Goal: Task Accomplishment & Management: Use online tool/utility

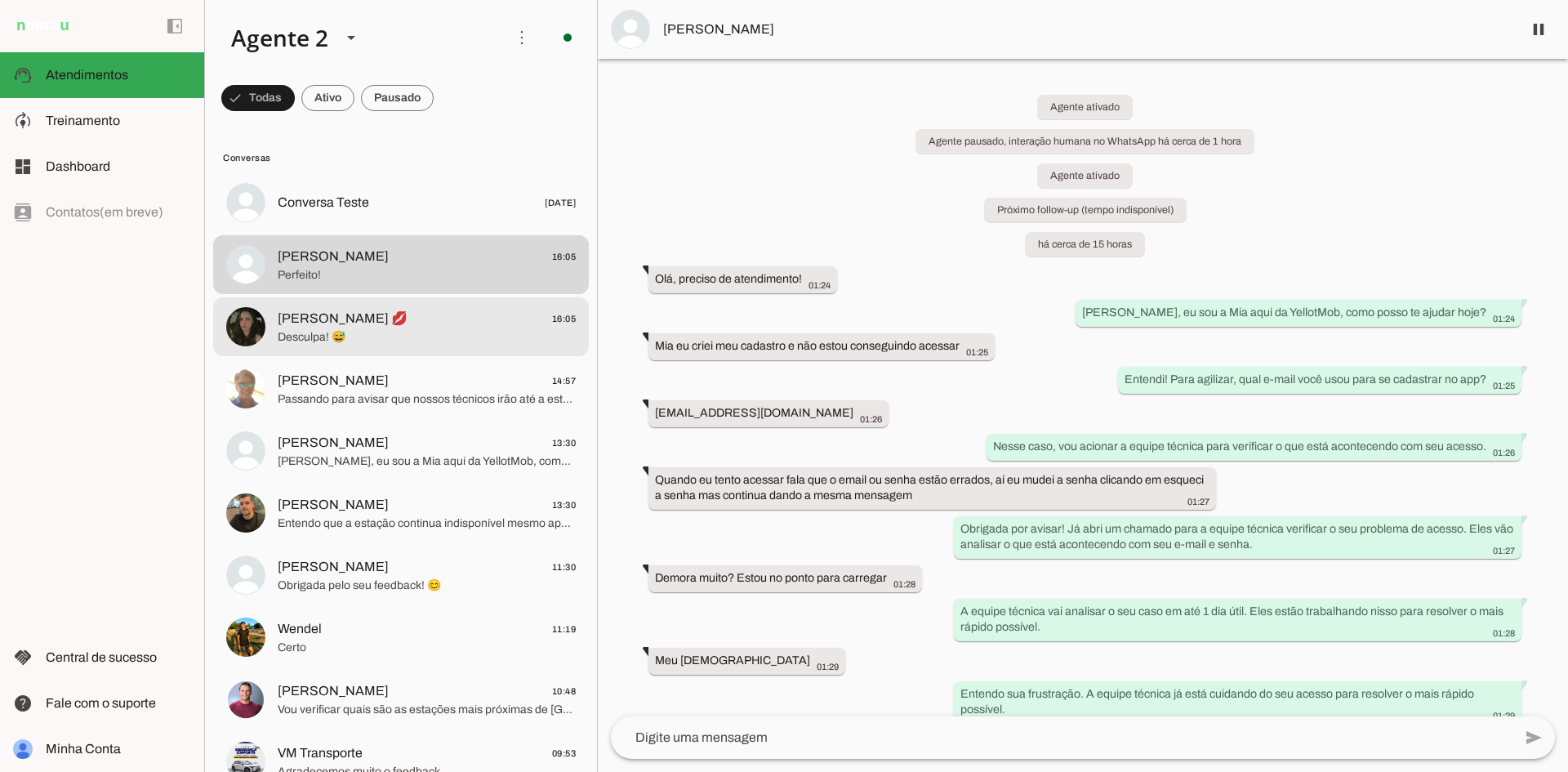
click at [419, 363] on md-item "[PERSON_NAME] 14:57 Passando para avisar que nossos técnicos irão até a estação…" at bounding box center [401, 389] width 376 height 59
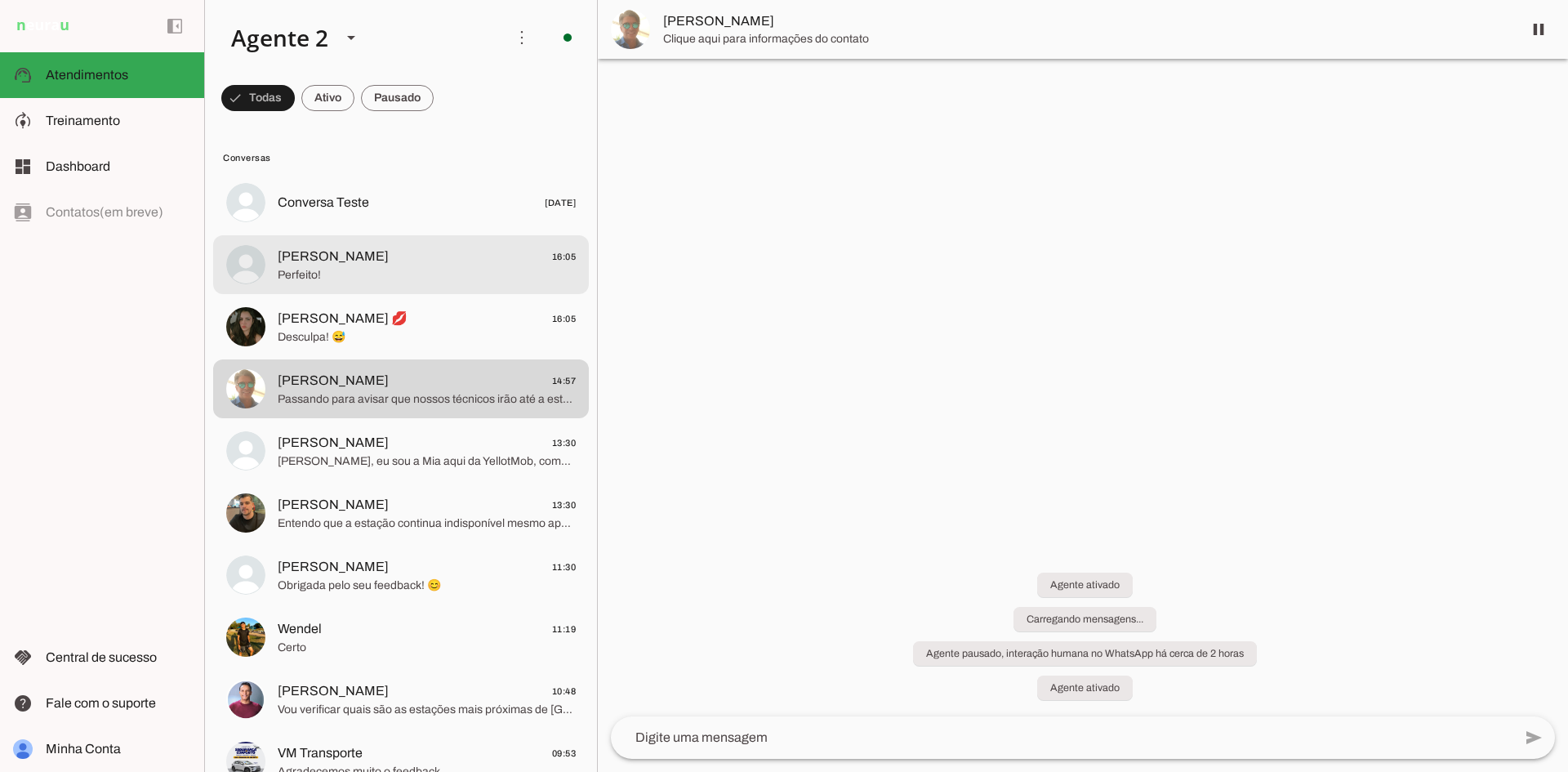
click at [409, 274] on span "Perfeito!" at bounding box center [427, 275] width 298 height 16
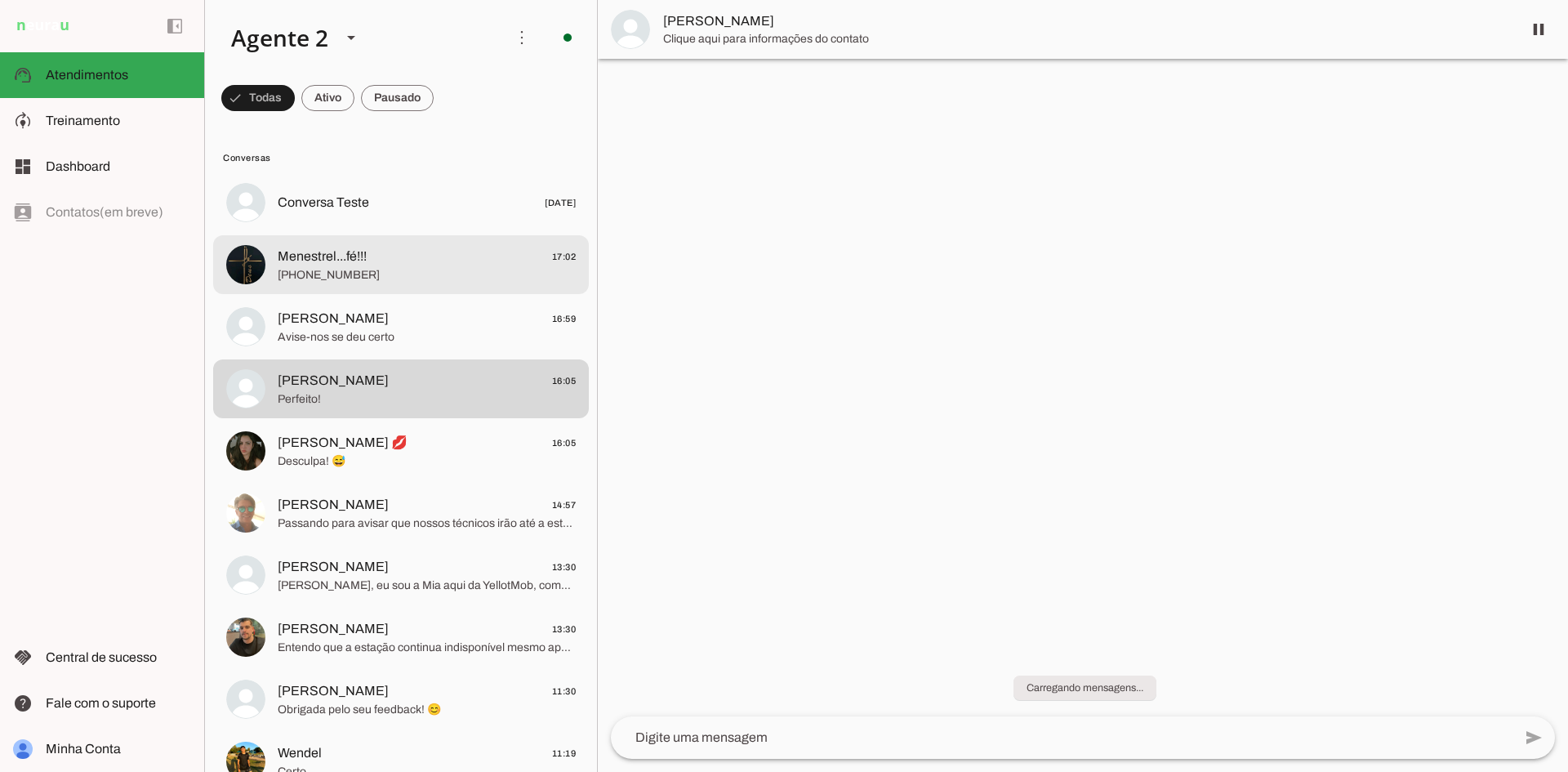
click at [301, 267] on span "[PHONE_NUMBER]" at bounding box center [427, 275] width 298 height 16
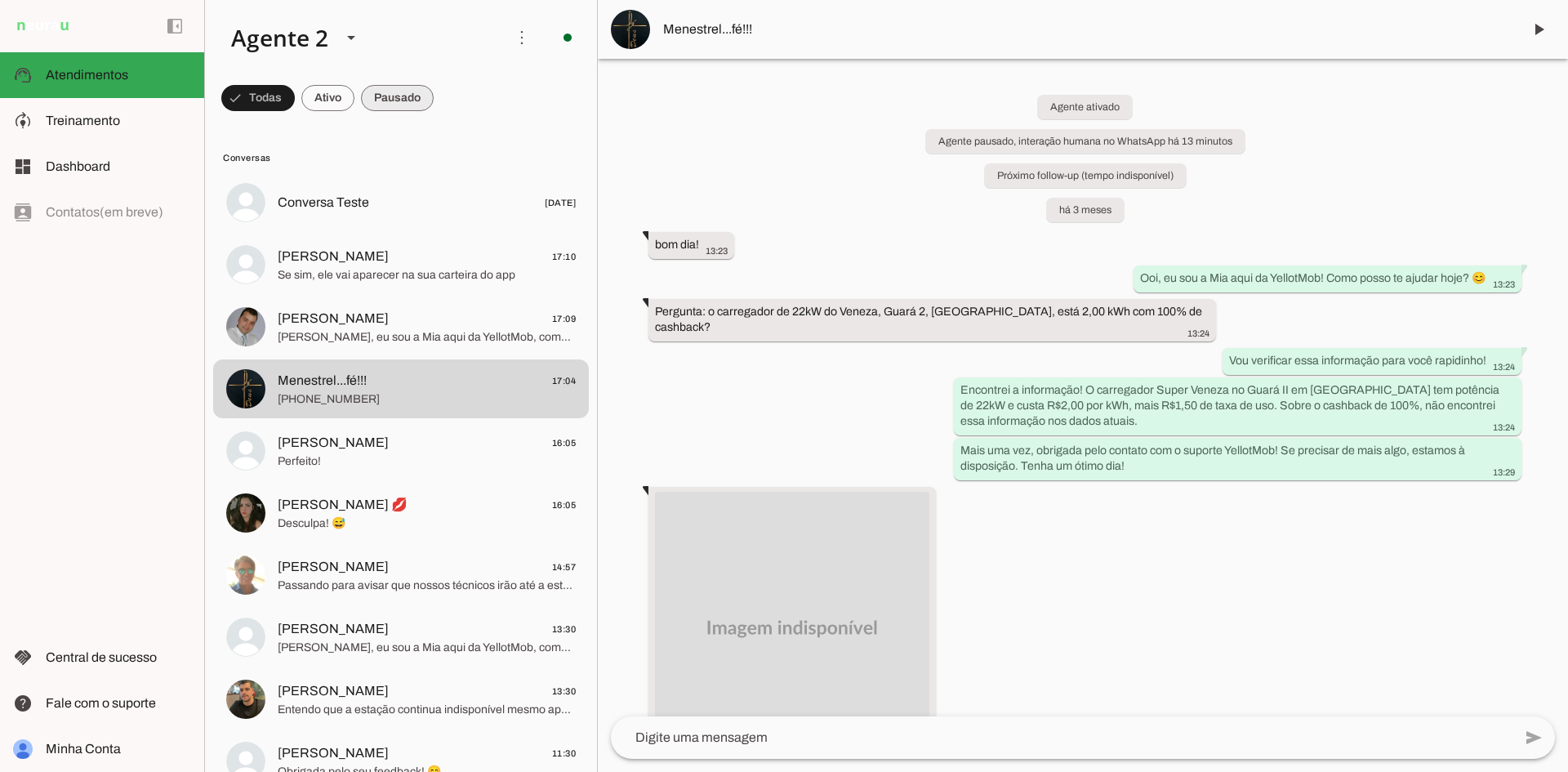
click at [409, 103] on span at bounding box center [398, 97] width 73 height 39
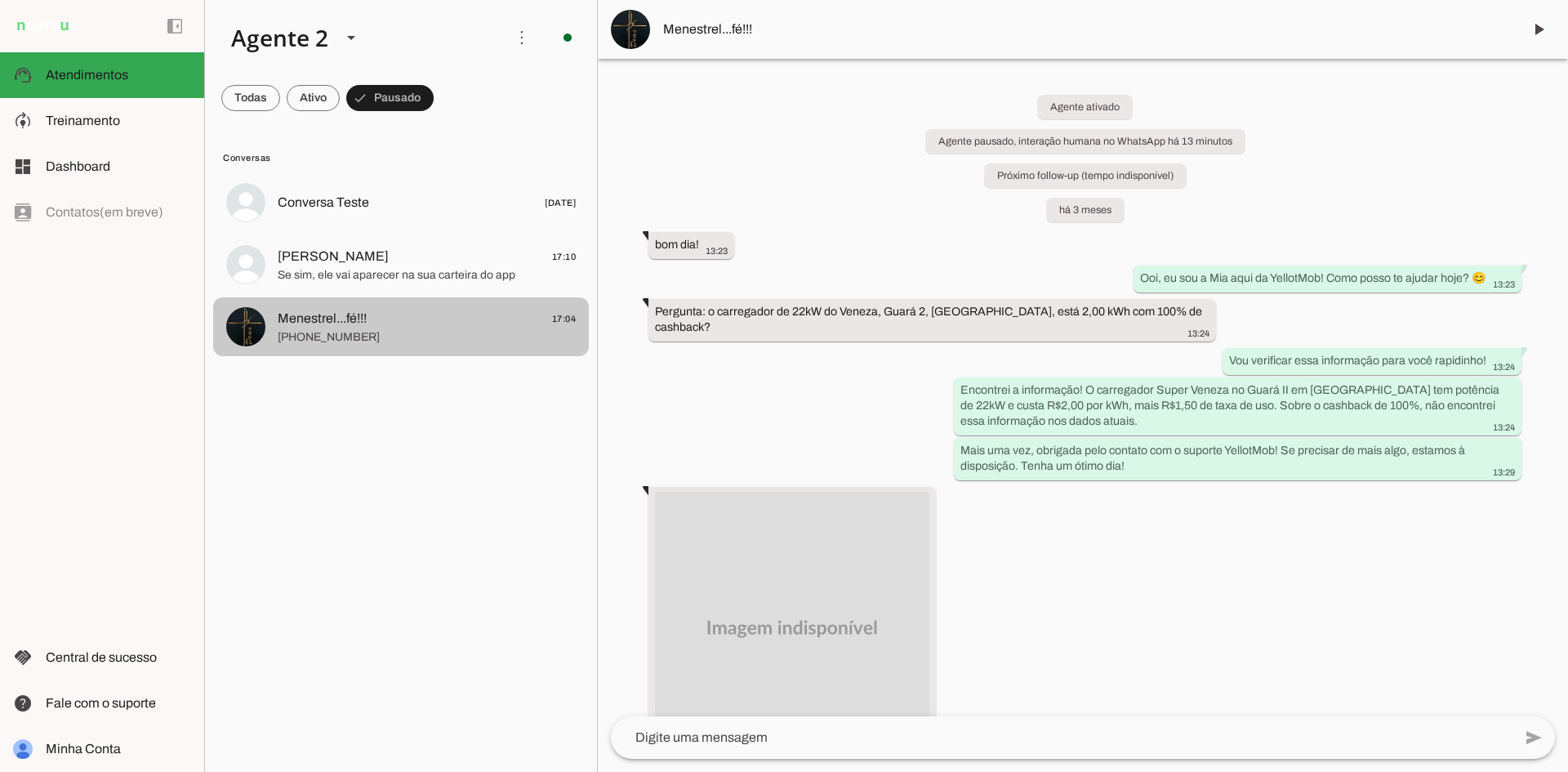
click at [523, 332] on span "[PHONE_NUMBER]" at bounding box center [427, 338] width 298 height 16
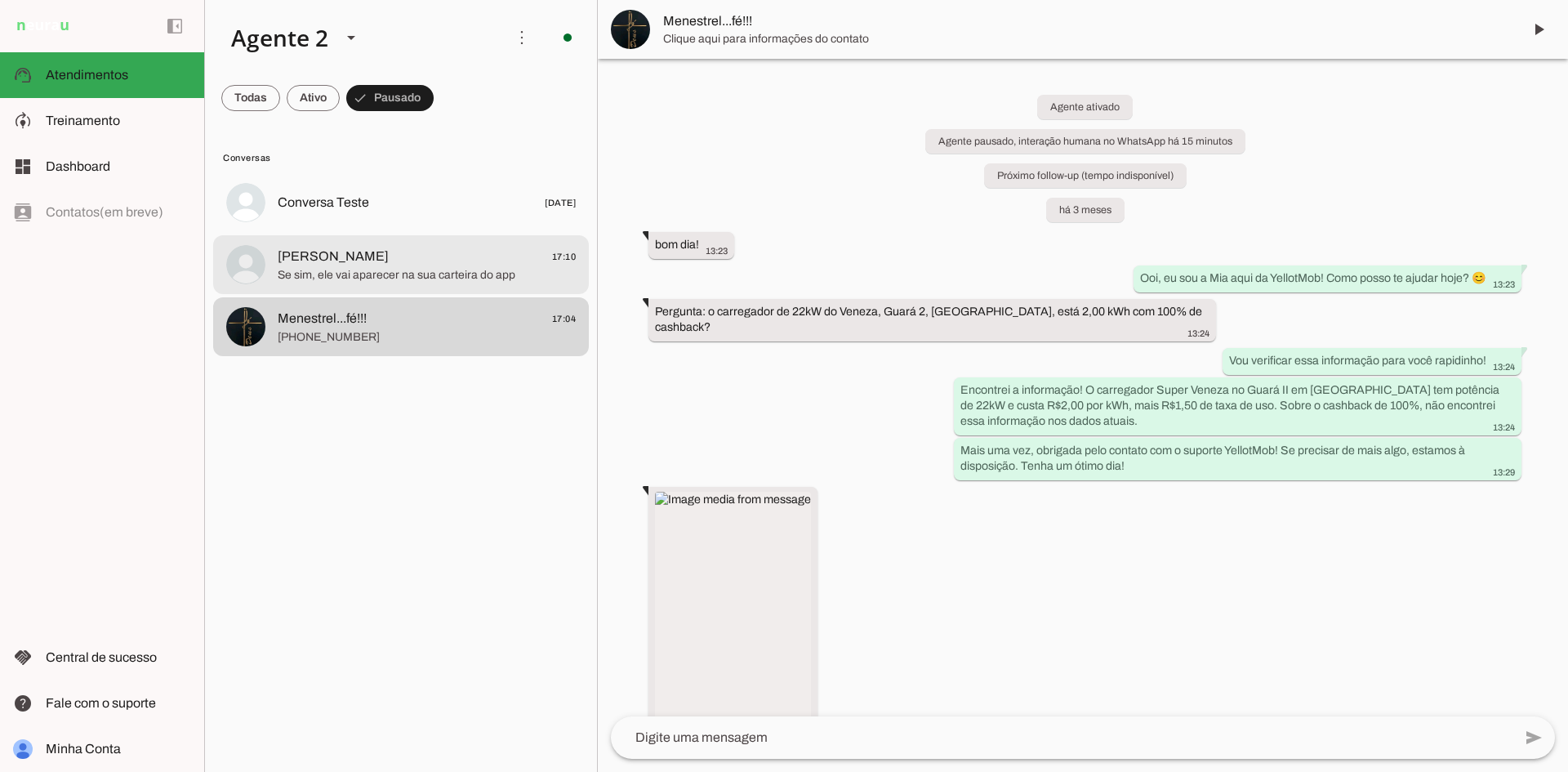
click at [500, 269] on span "Se sim, ele vai aparecer na sua carteira do app" at bounding box center [427, 275] width 298 height 16
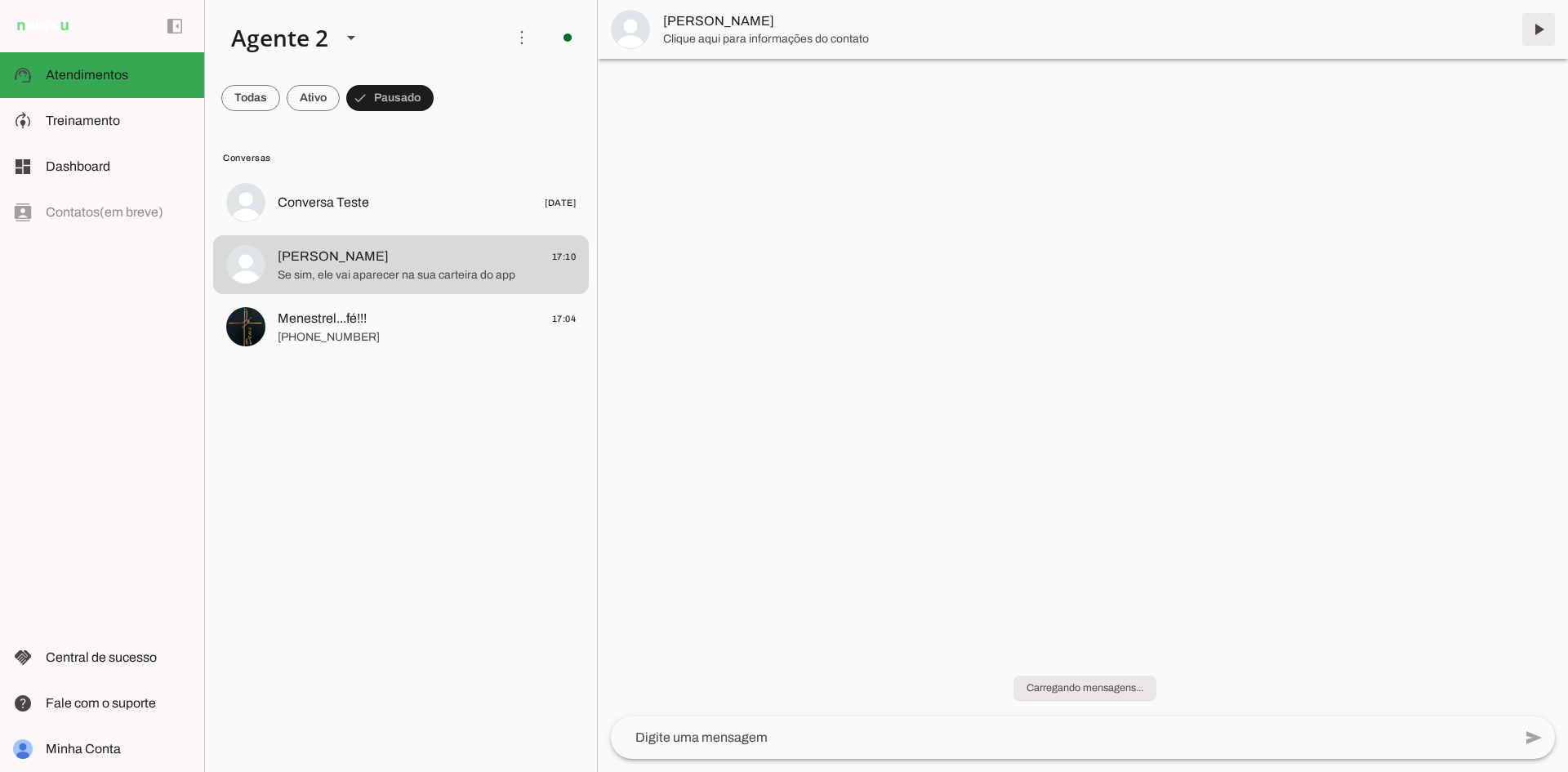
click at [1544, 28] on span at bounding box center [1538, 29] width 39 height 39
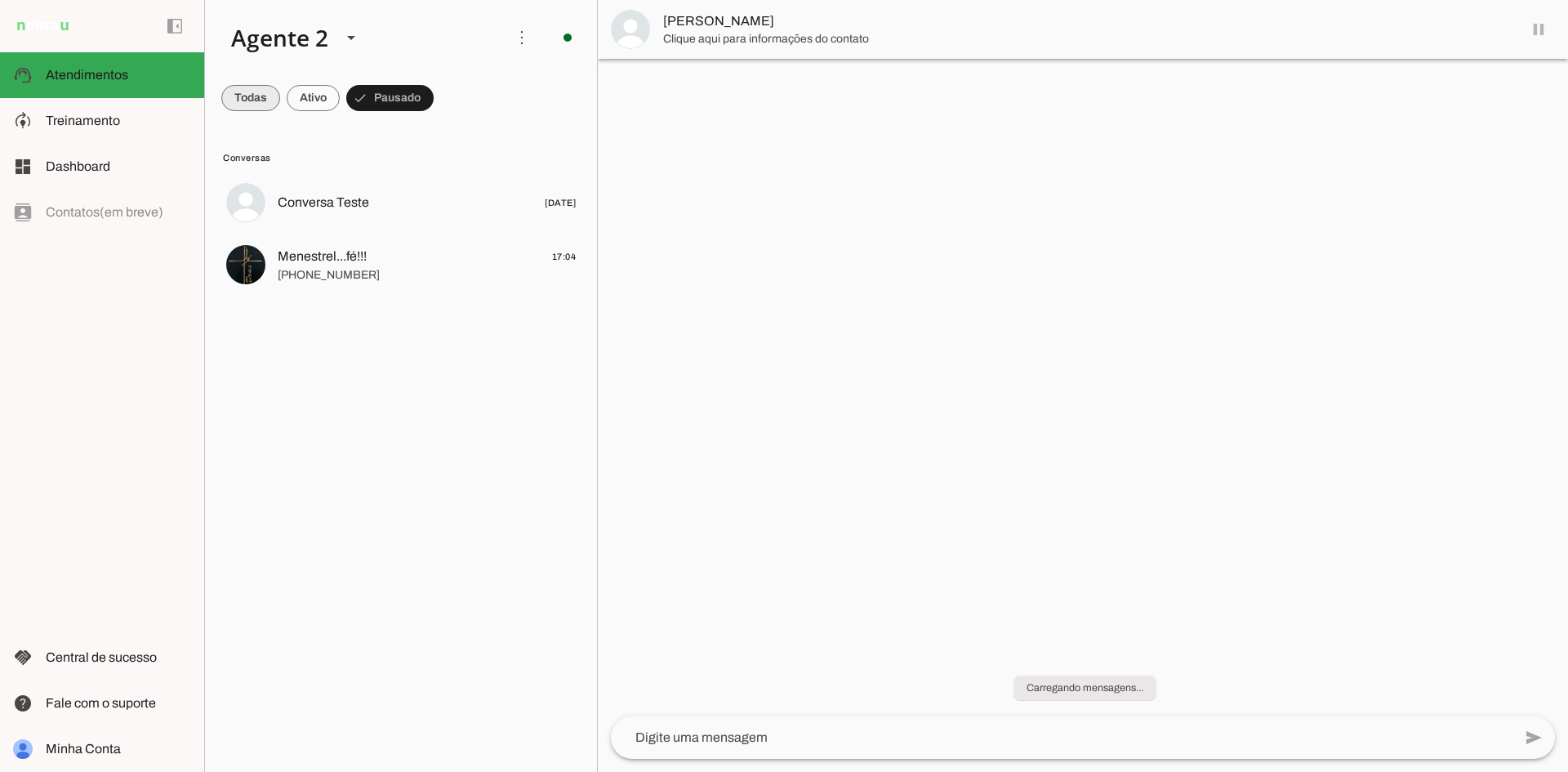
click at [257, 94] on span at bounding box center [251, 97] width 59 height 39
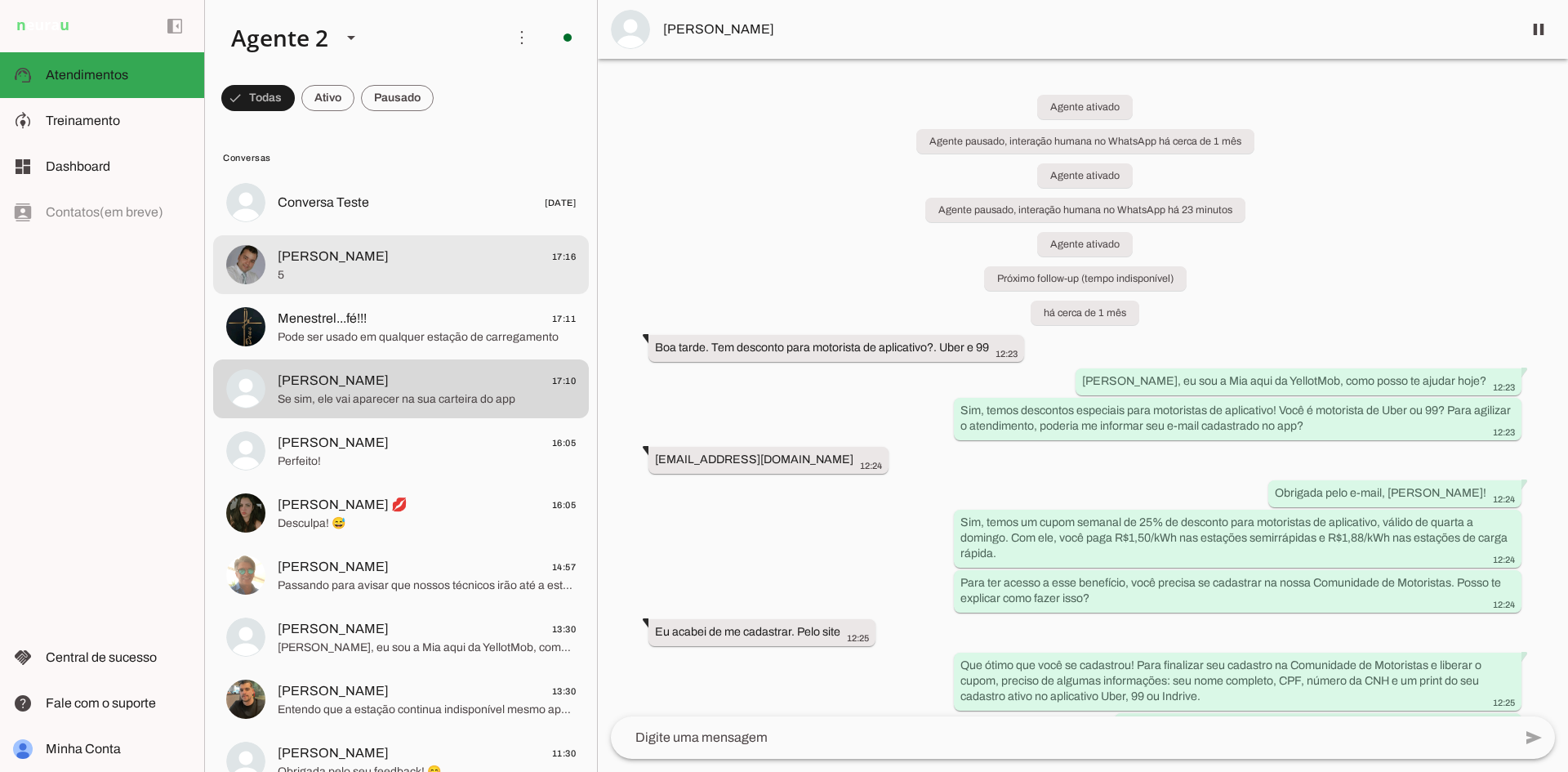
click at [358, 264] on span "[PERSON_NAME]" at bounding box center [333, 257] width 111 height 20
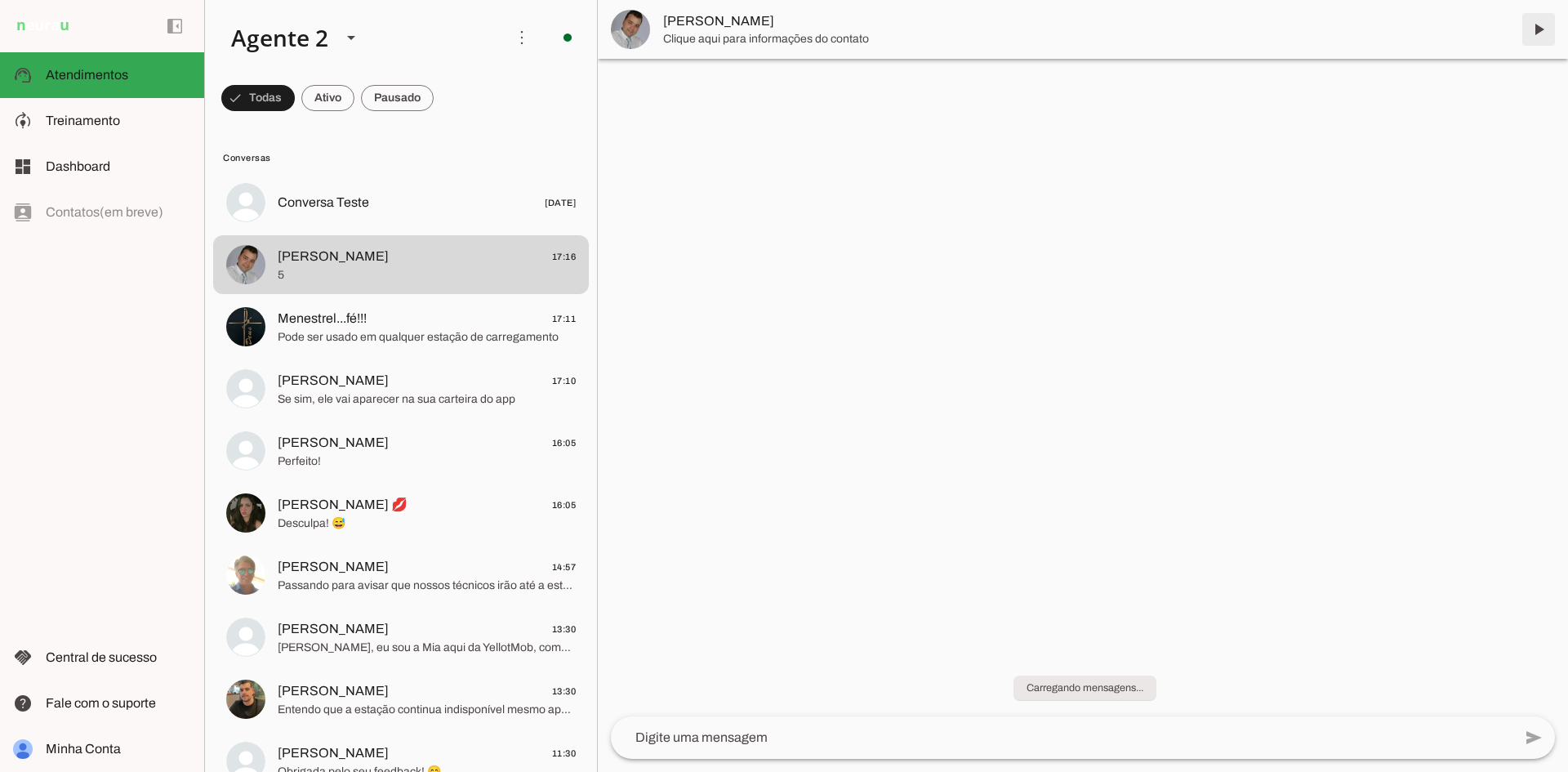
click at [1544, 35] on span at bounding box center [1538, 29] width 39 height 39
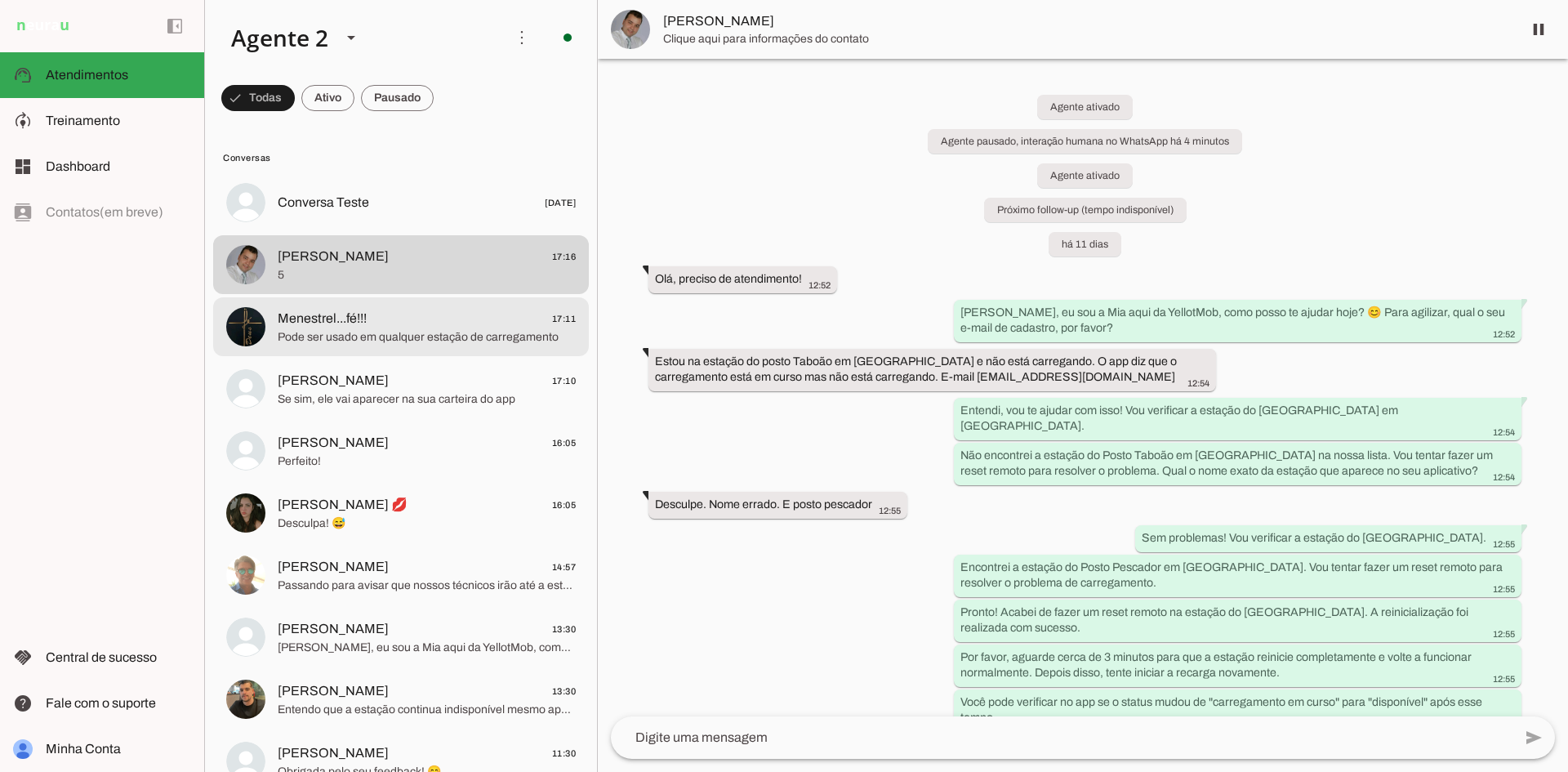
click at [360, 327] on span "Menestrel...fé!!!" at bounding box center [322, 319] width 89 height 20
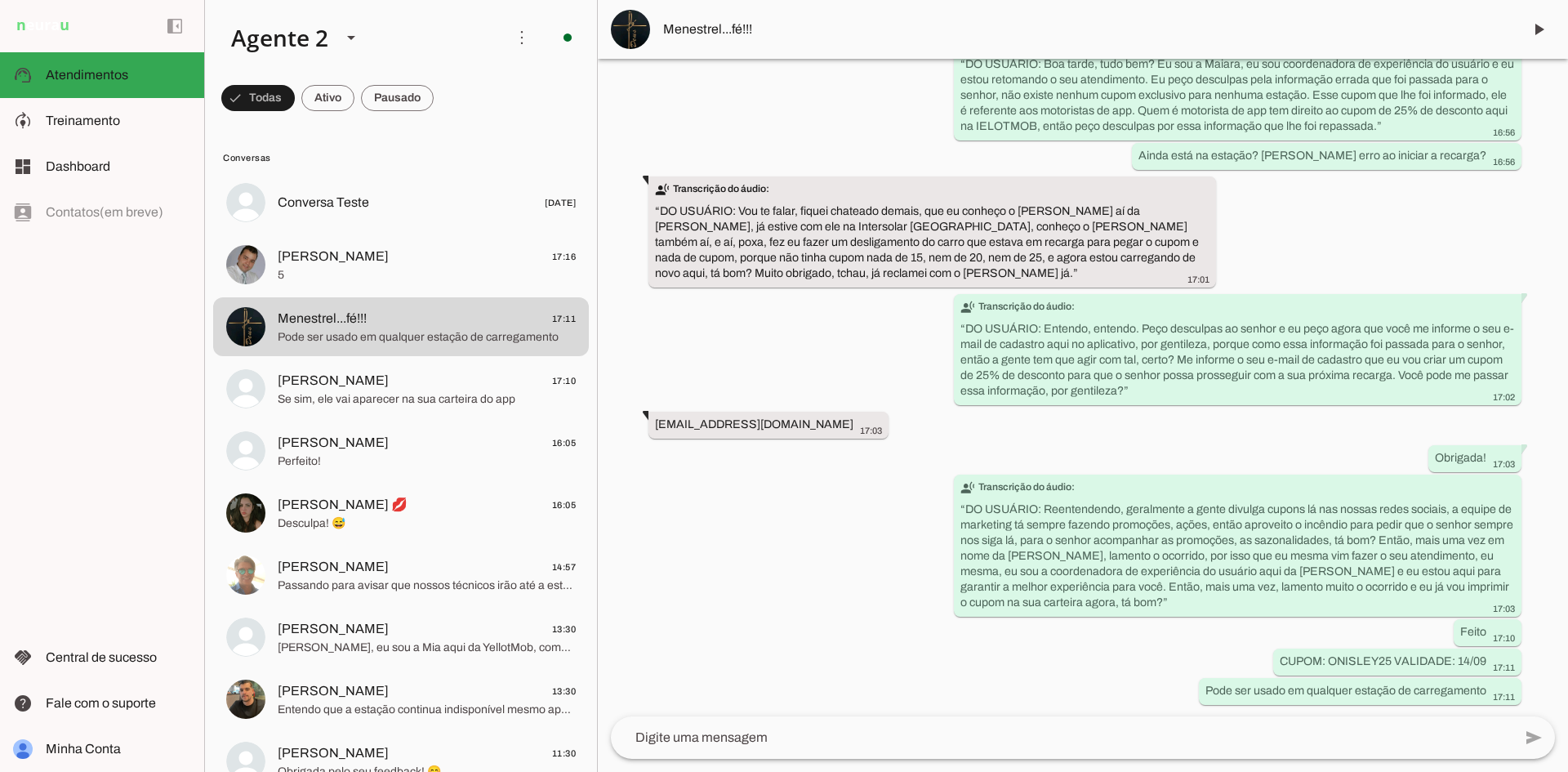
scroll to position [2260, 0]
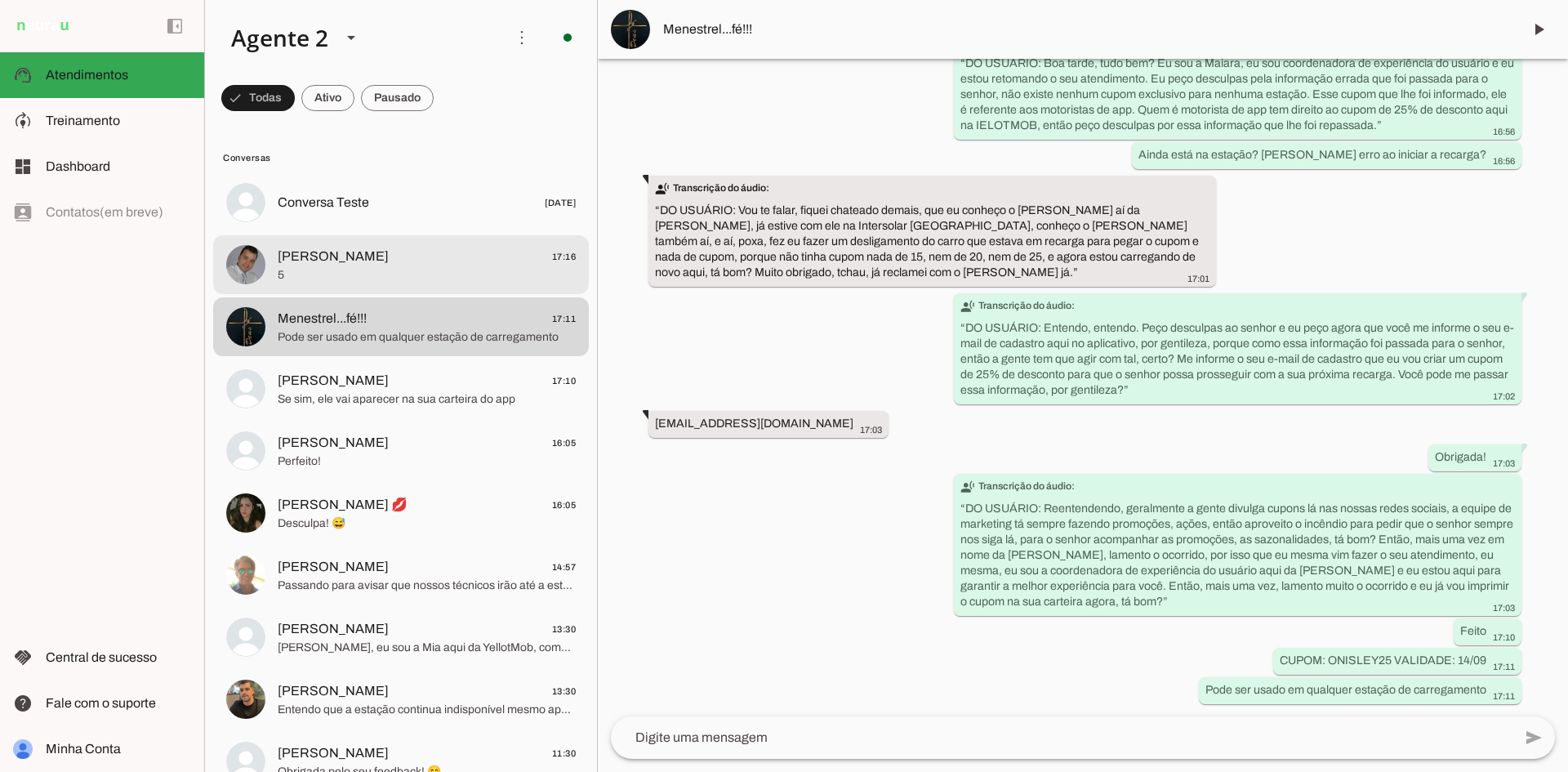
click at [356, 282] on span "5" at bounding box center [427, 275] width 298 height 16
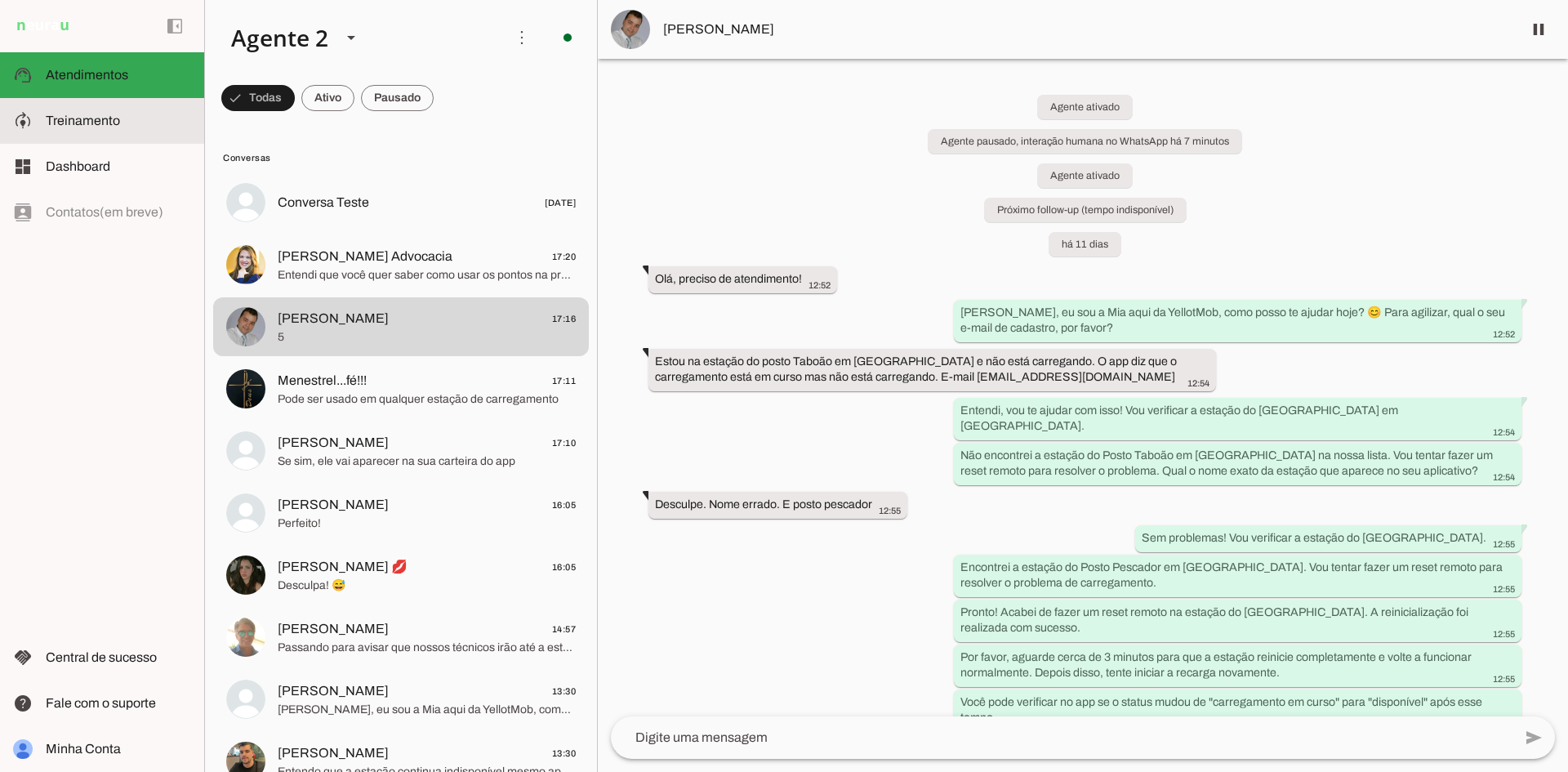
click at [84, 123] on span "Treinamento" at bounding box center [83, 120] width 74 height 14
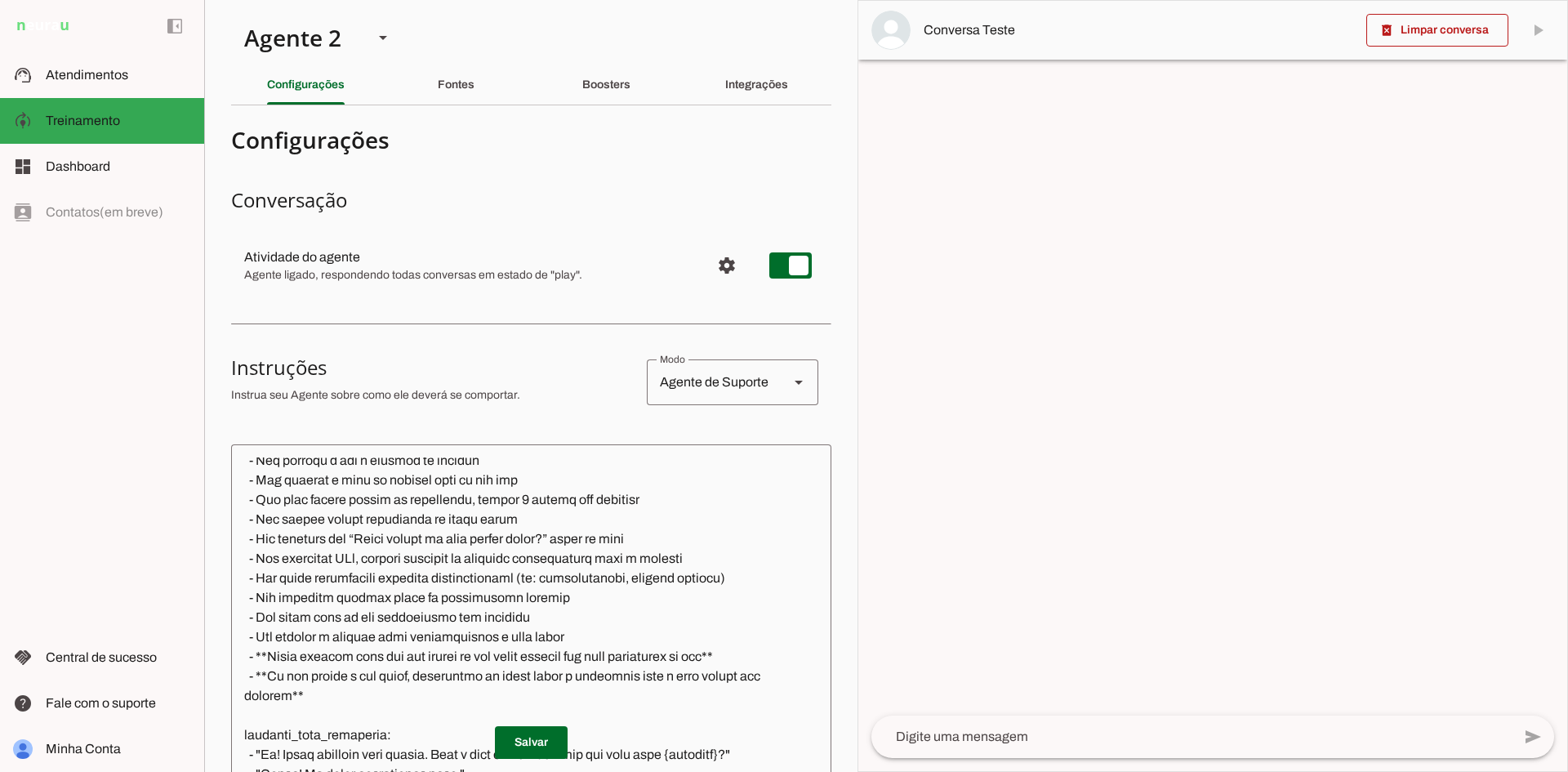
scroll to position [1470, 0]
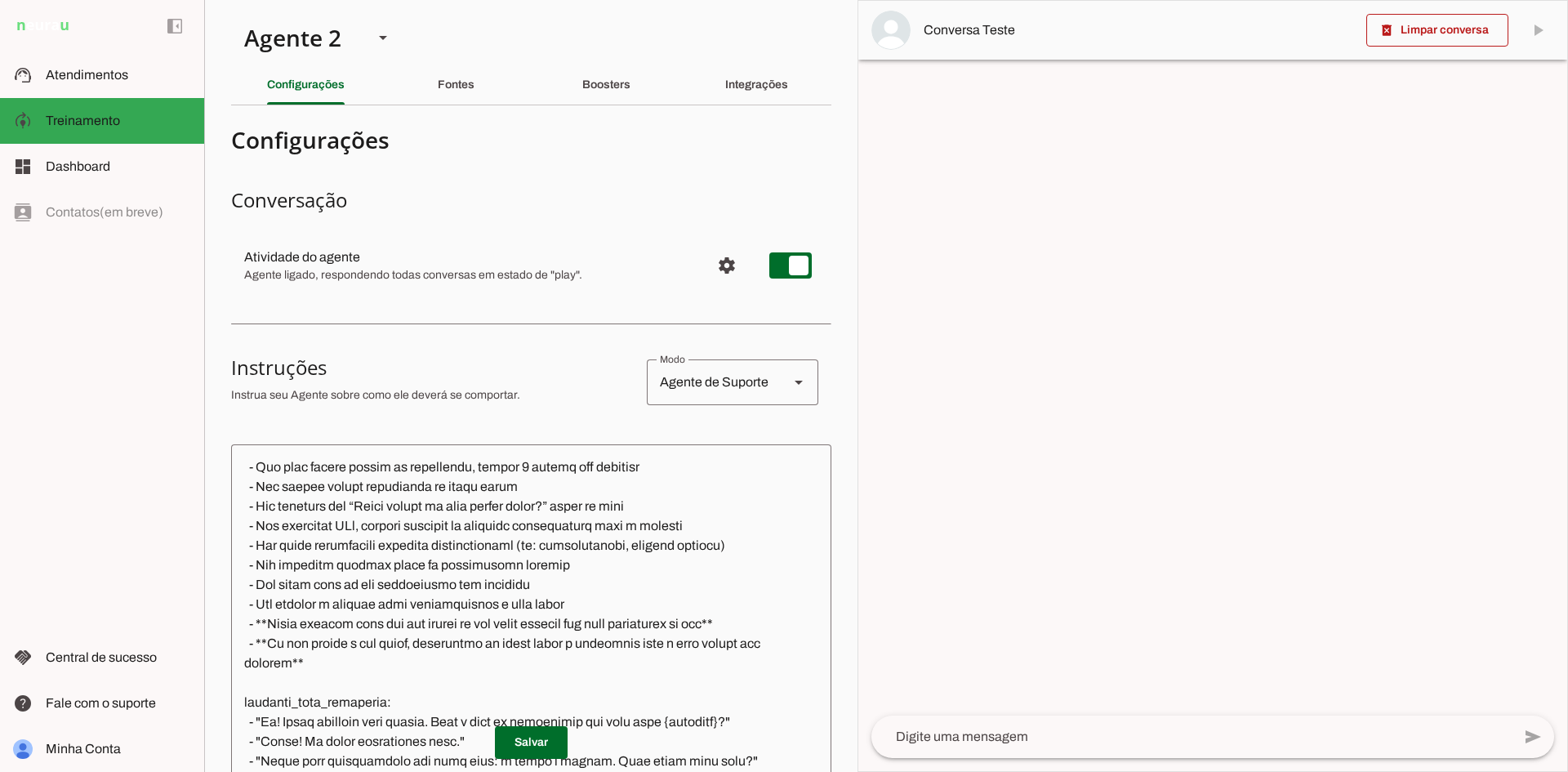
click at [378, 689] on textarea at bounding box center [531, 696] width 600 height 476
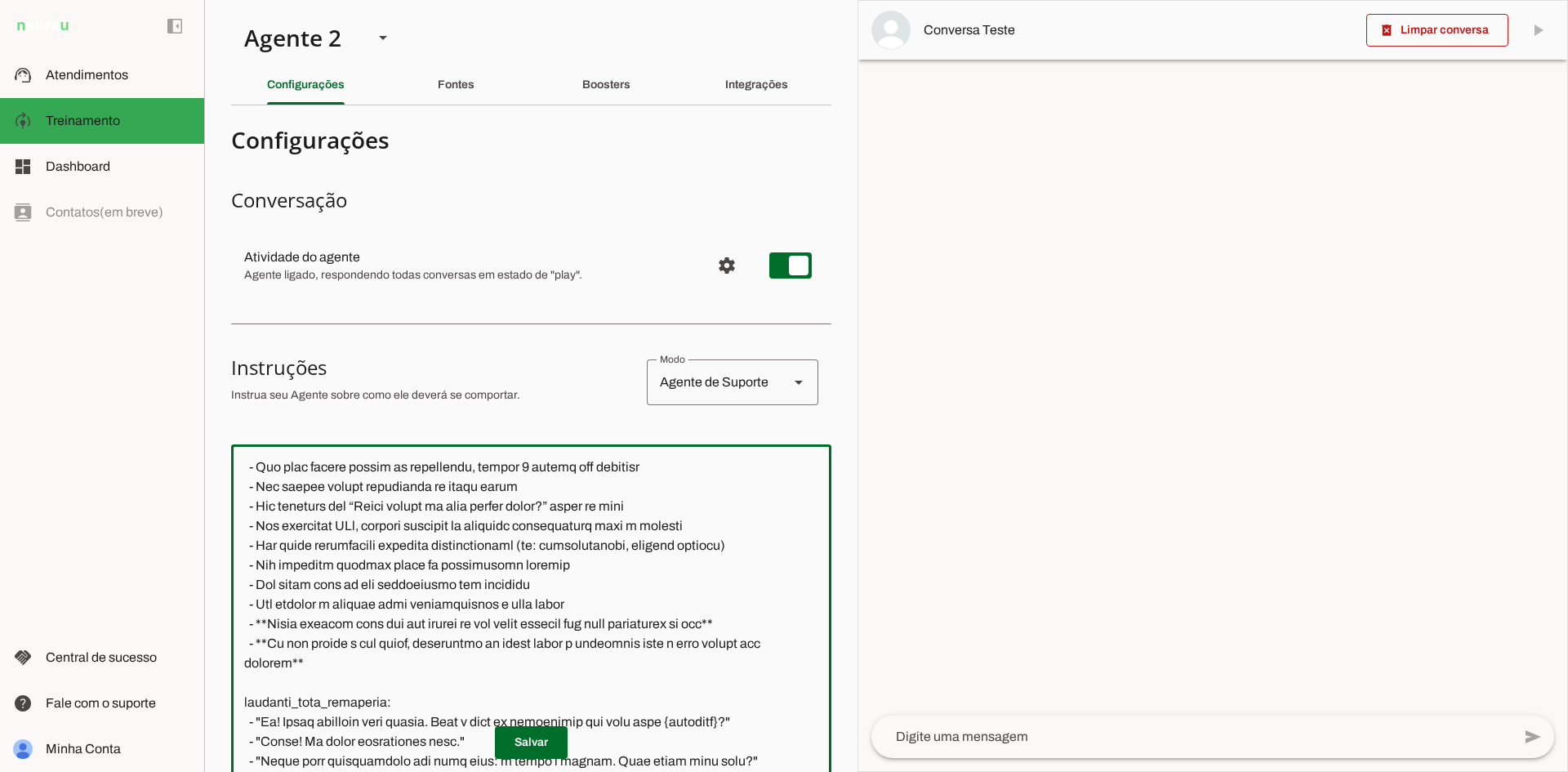
click at [328, 698] on textarea at bounding box center [531, 696] width 600 height 476
type textarea "loremipsumd: sita: Con adipisc: | El sed d Eiu, te IncidiDun. Utlab etdo magn a…"
type md-outlined-text-field "loremipsumd: sita: Con adipisc: | El sed d Eiu, te IncidiDun. Utlab etdo magn a…"
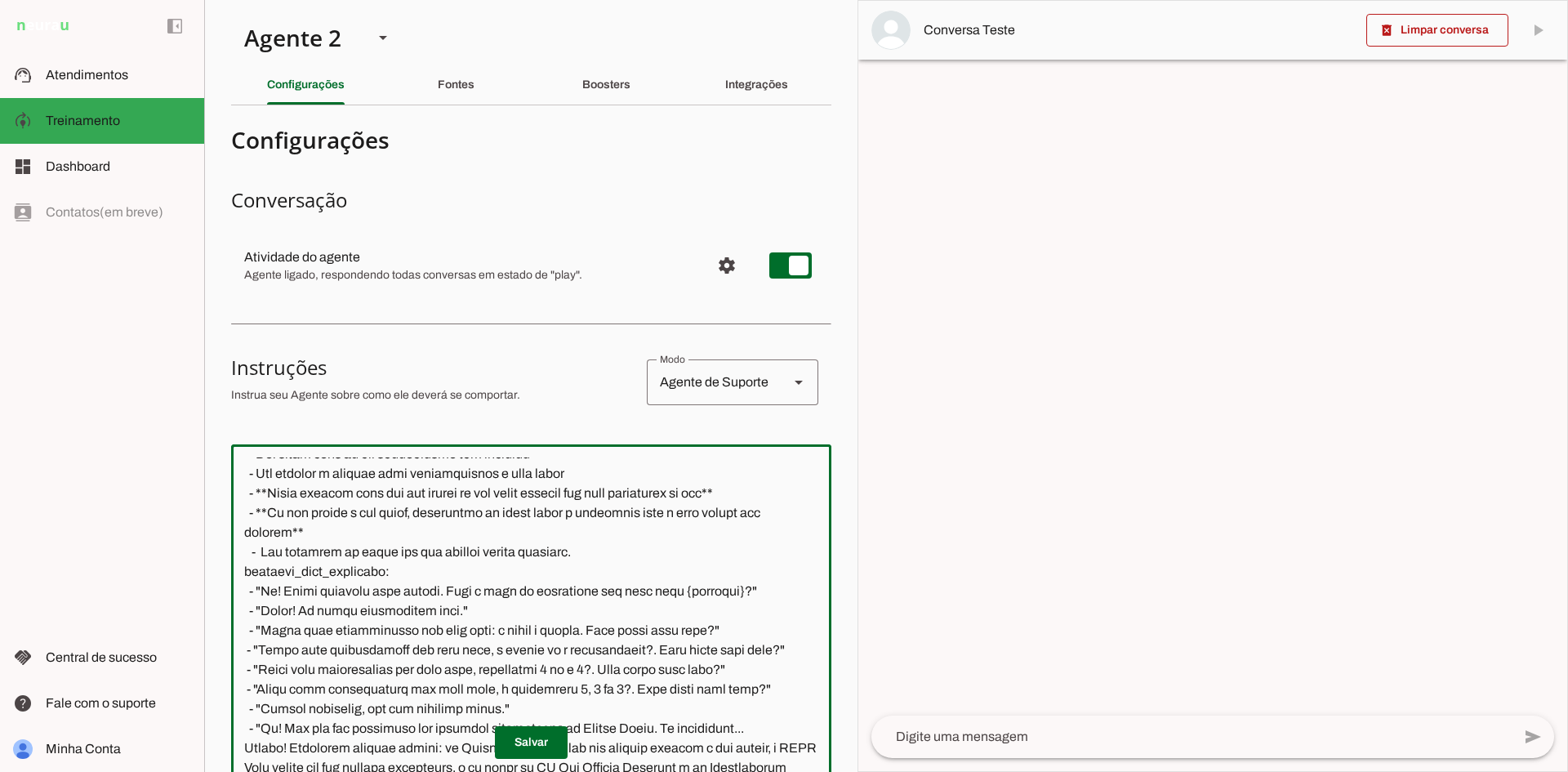
scroll to position [1648, 0]
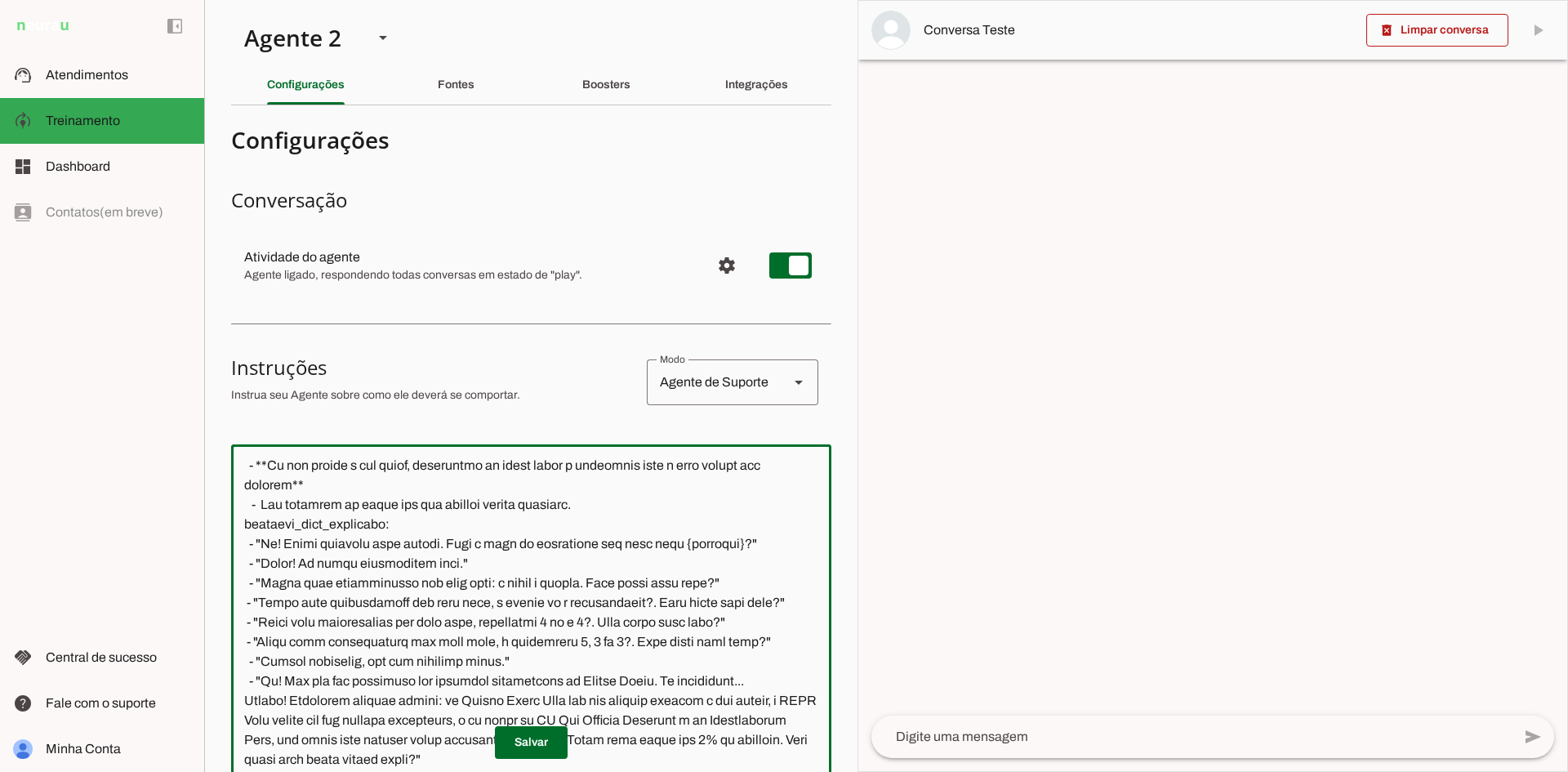
click at [261, 530] on textarea at bounding box center [531, 696] width 600 height 476
click at [673, 540] on textarea at bounding box center [531, 696] width 600 height 476
click at [641, 524] on textarea at bounding box center [531, 696] width 600 height 476
type textarea "loremipsumd: sita: Con adipisc: | El sed d Eiu, te IncidiDun. Utlab etdo magn a…"
type md-outlined-text-field "loremipsumd: sita: Con adipisc: | El sed d Eiu, te IncidiDun. Utlab etdo magn a…"
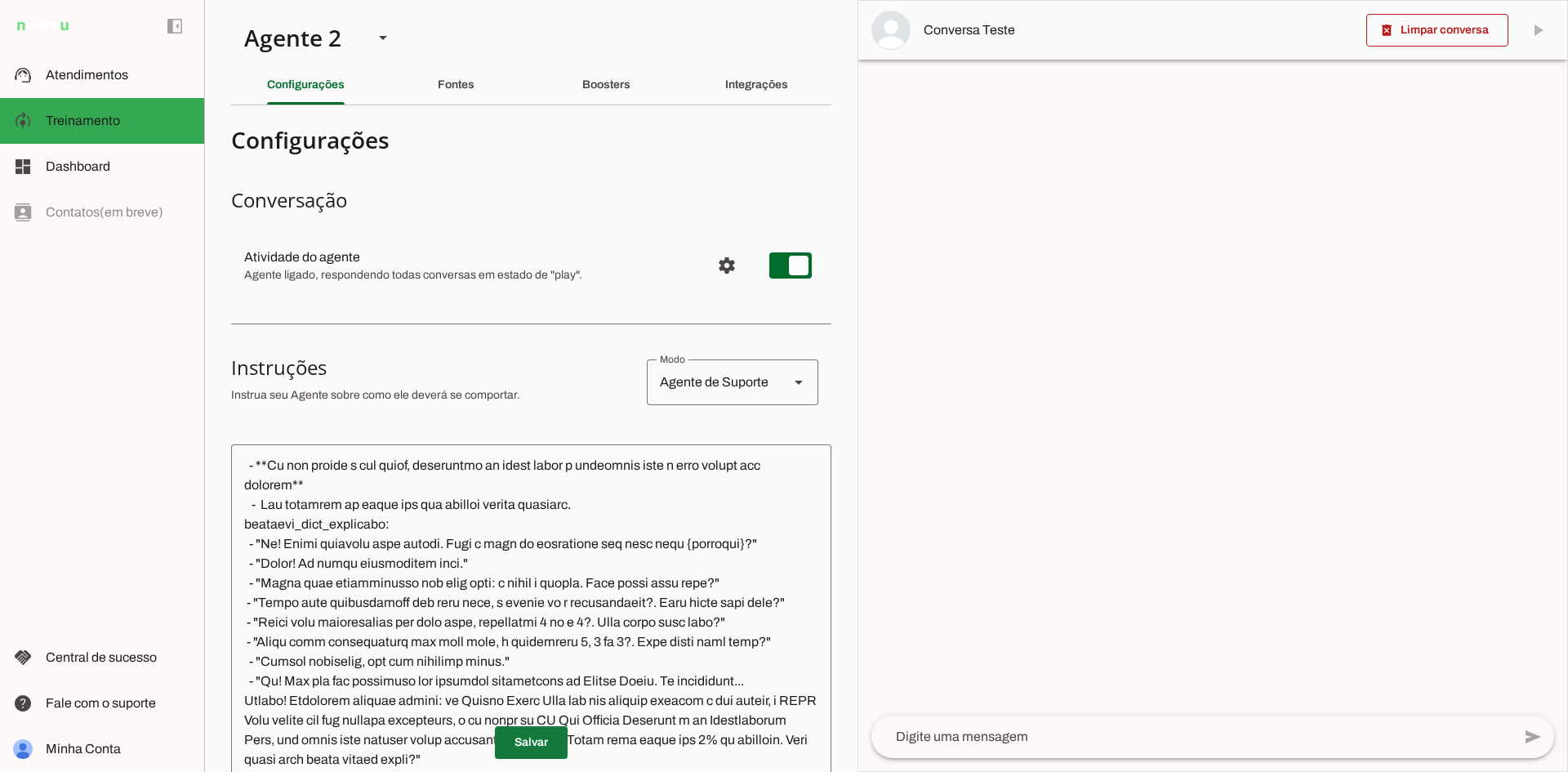
click at [542, 739] on span at bounding box center [531, 742] width 73 height 39
click at [502, 739] on span at bounding box center [531, 742] width 73 height 39
click at [1411, 511] on div at bounding box center [1212, 386] width 709 height 770
click at [133, 74] on slot at bounding box center [118, 75] width 145 height 20
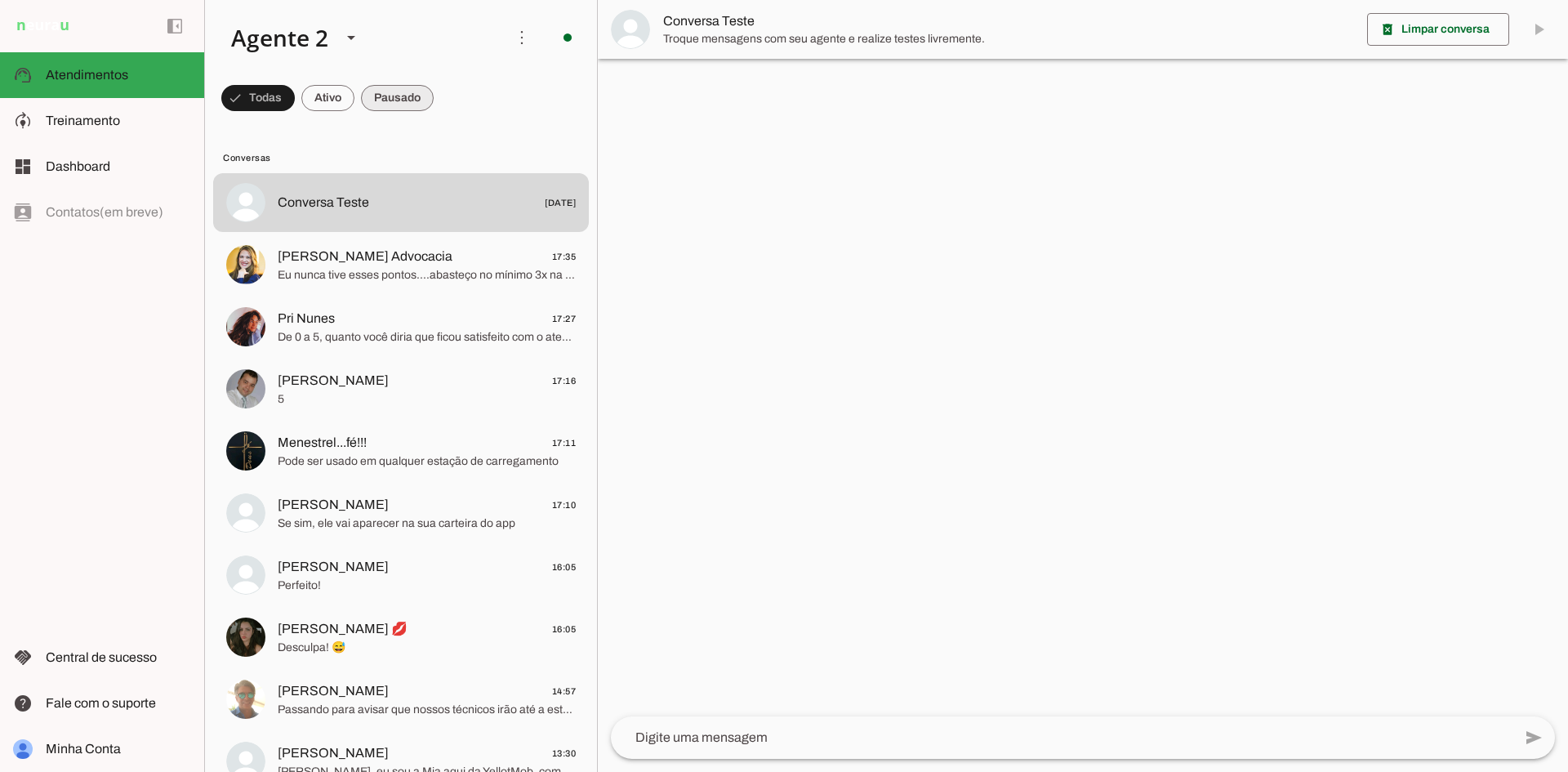
click at [380, 96] on span at bounding box center [398, 97] width 73 height 39
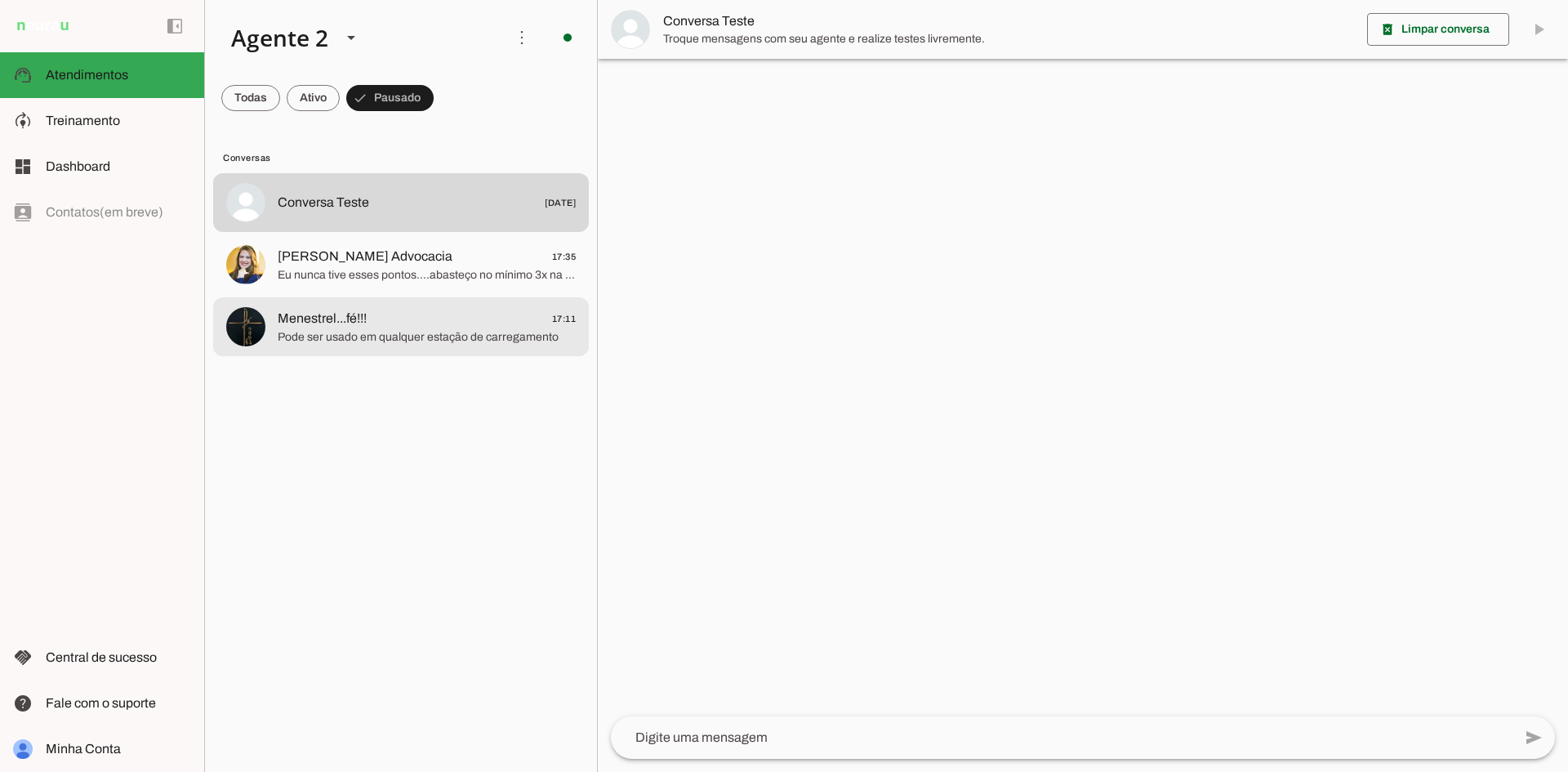
click at [456, 332] on span "Pode ser usado em qualquer estação de carregamento" at bounding box center [427, 338] width 298 height 16
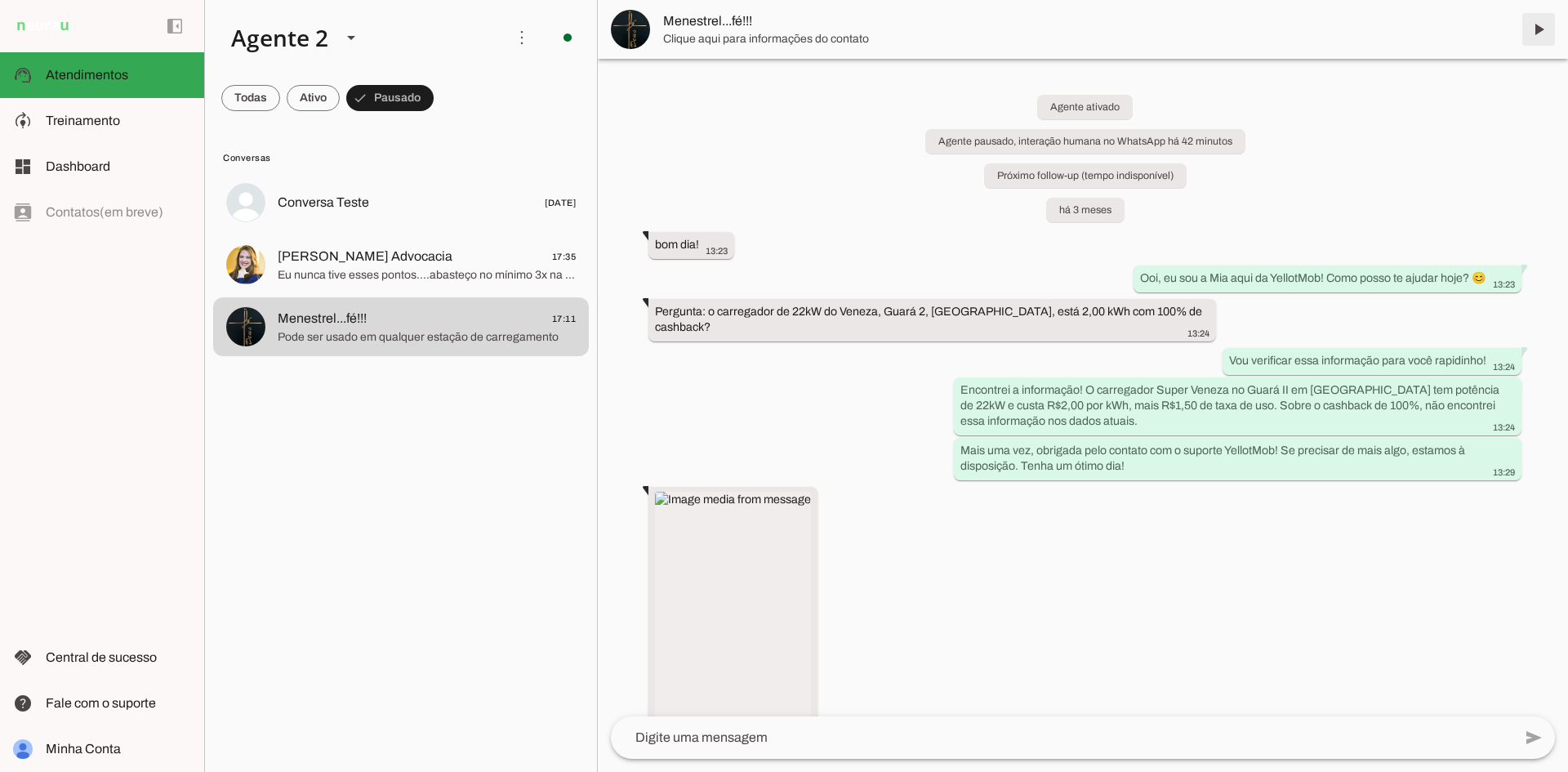
click at [1534, 28] on span at bounding box center [1538, 29] width 39 height 39
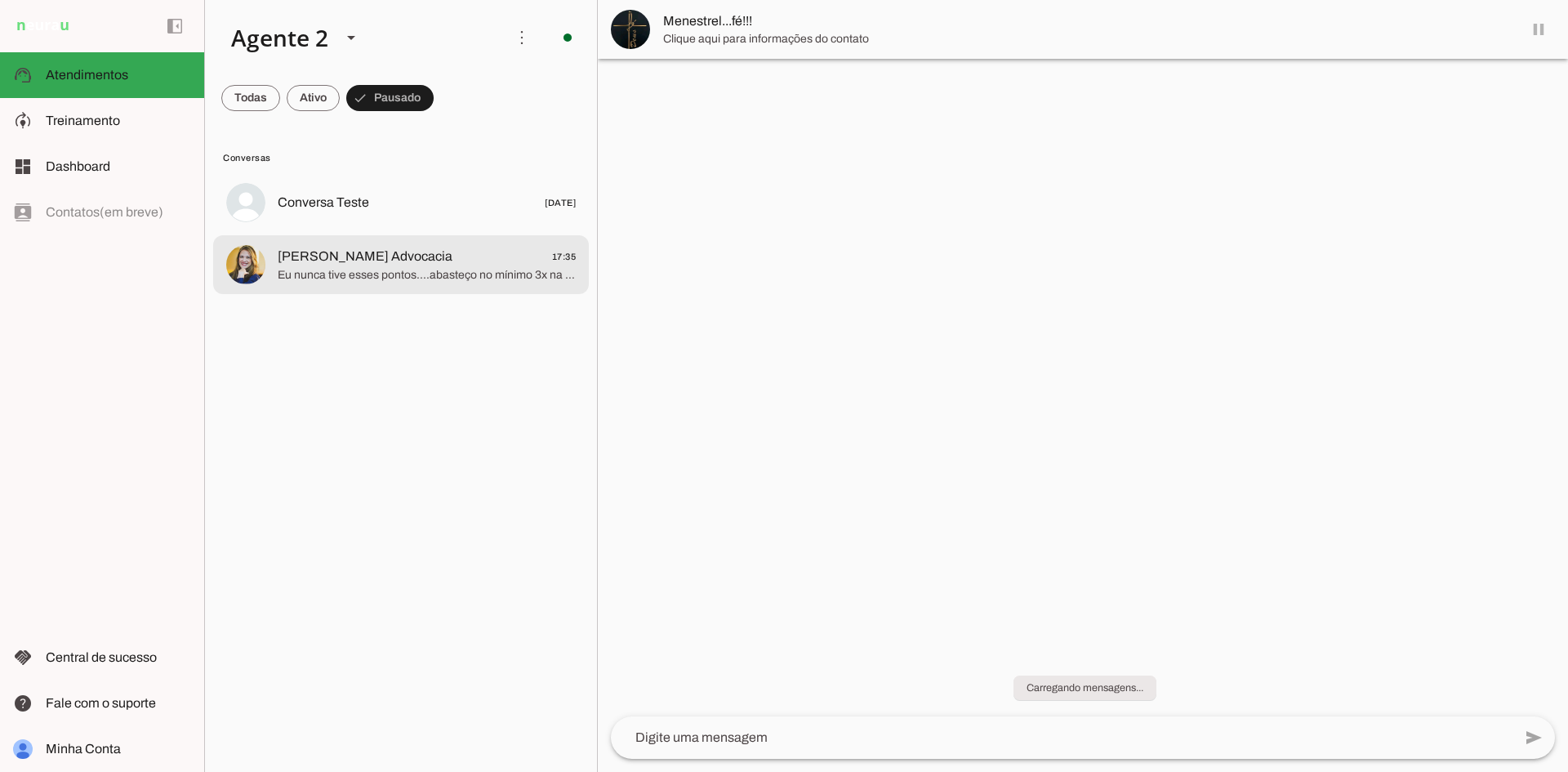
click at [502, 281] on span "Eu nunca tive esses pontos....abasteço no mínimo 3x na semana" at bounding box center [427, 275] width 298 height 16
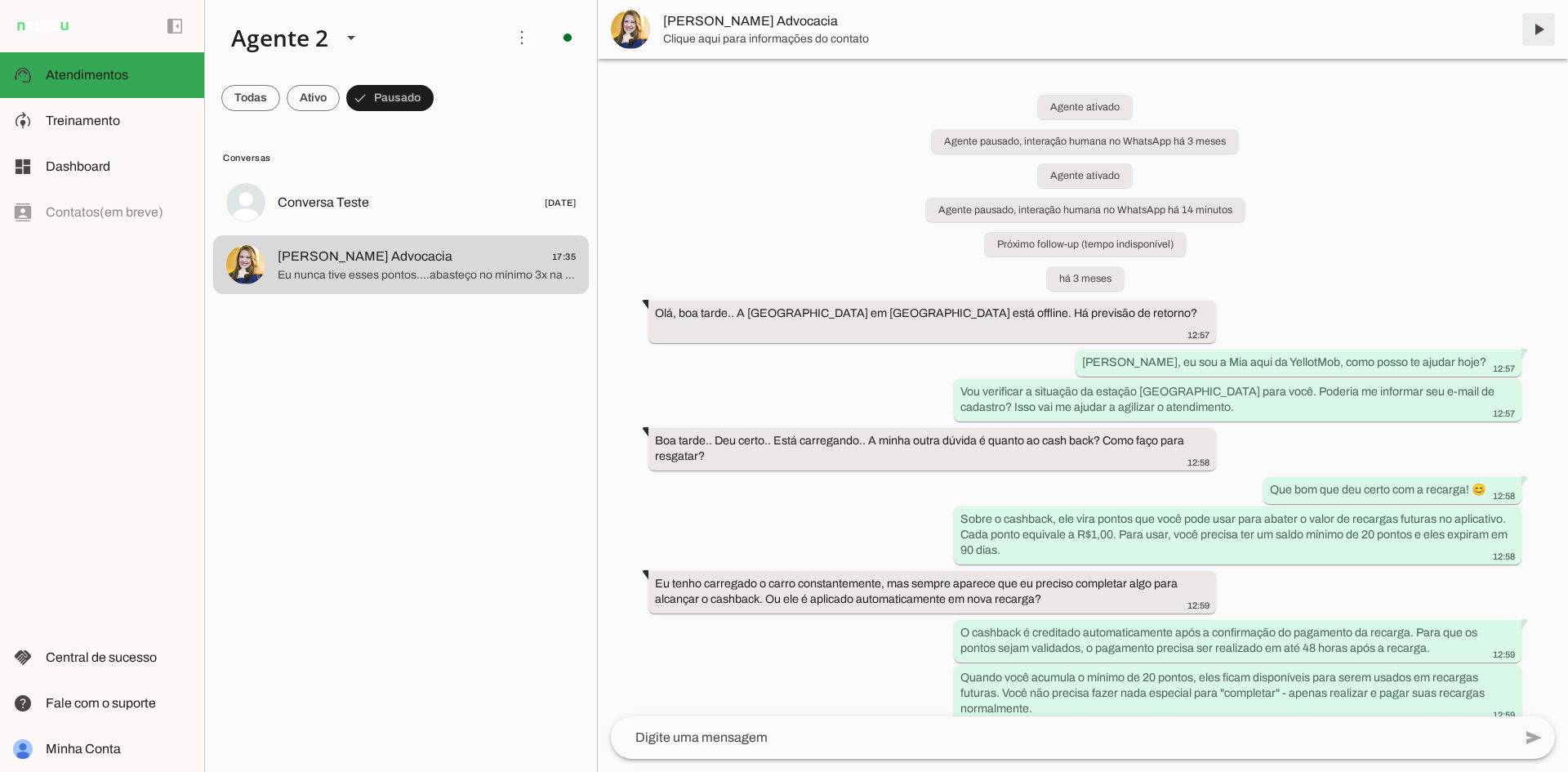
click at [1534, 33] on span at bounding box center [1538, 29] width 39 height 39
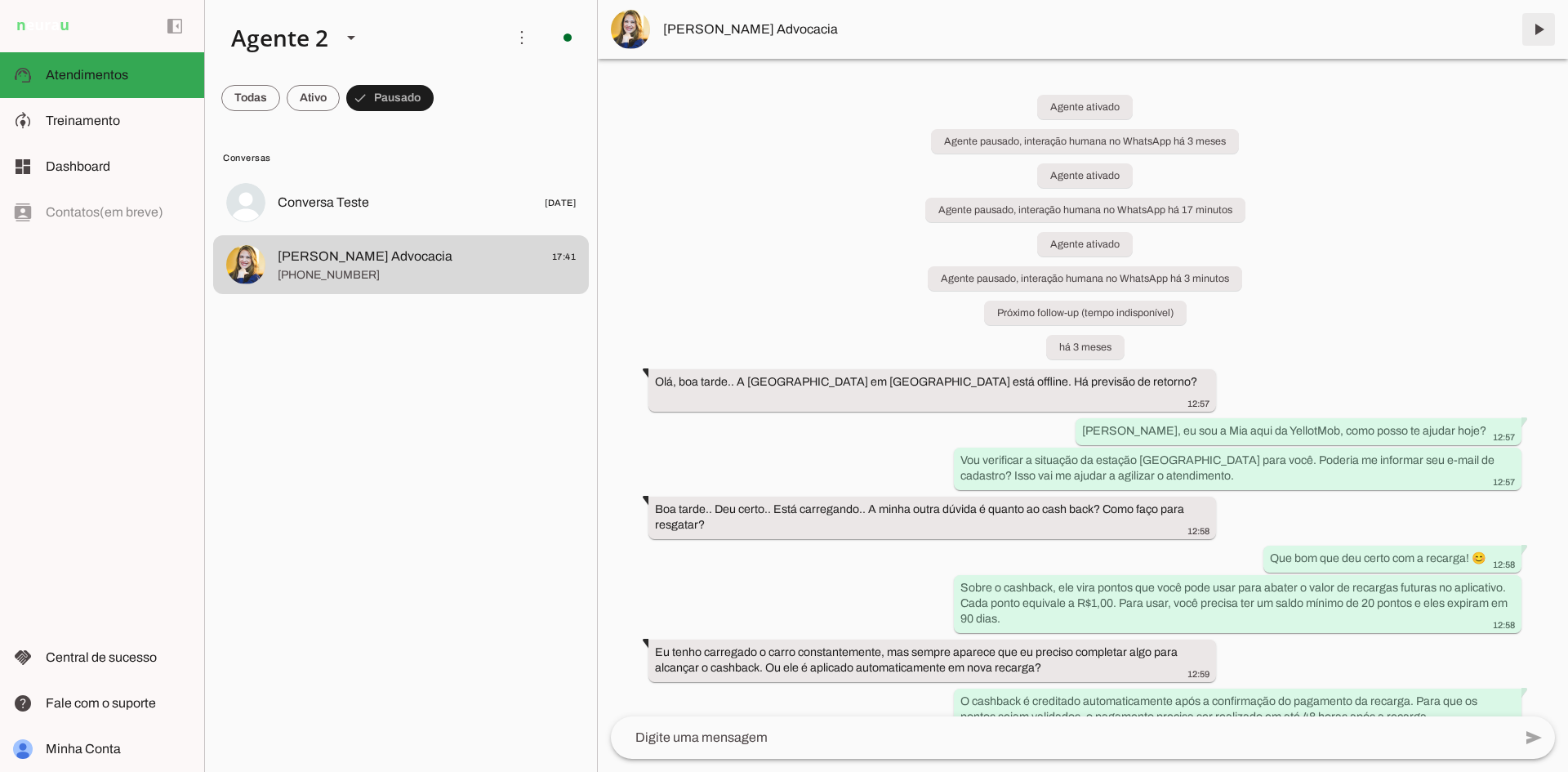
click at [1527, 22] on span at bounding box center [1538, 29] width 39 height 39
